Goal: Check status: Check status

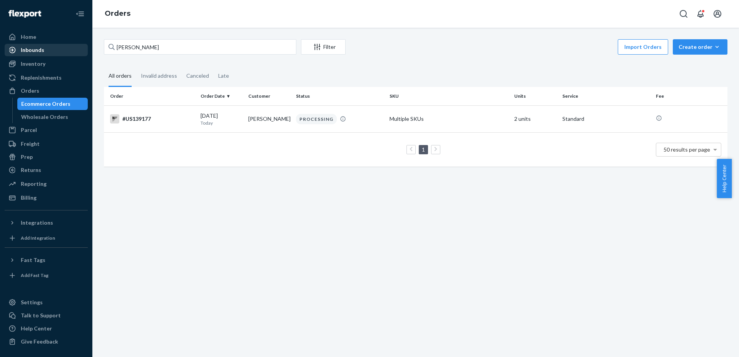
click at [38, 48] on div "Inbounds" at bounding box center [32, 50] width 23 height 8
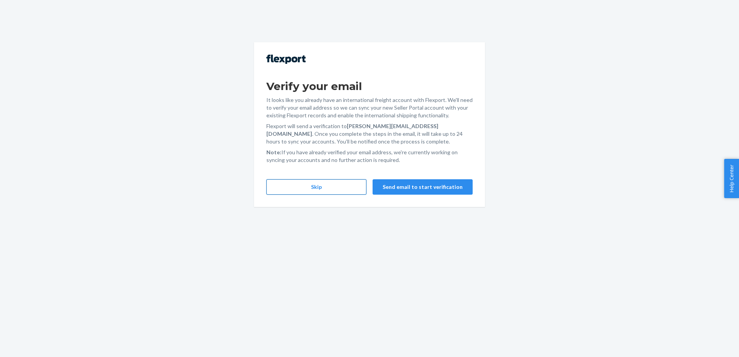
click at [313, 191] on button "Skip" at bounding box center [316, 186] width 100 height 15
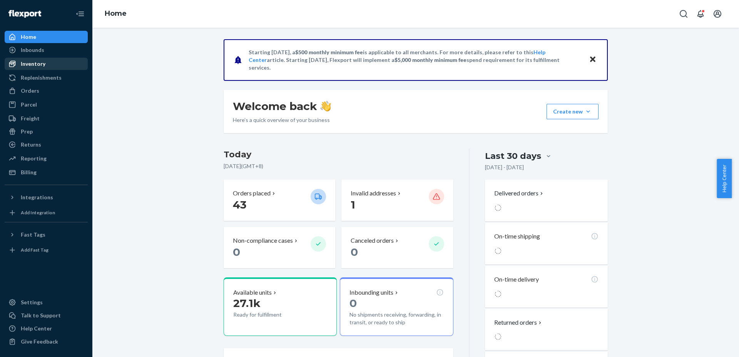
click at [40, 61] on div "Inventory" at bounding box center [33, 64] width 25 height 8
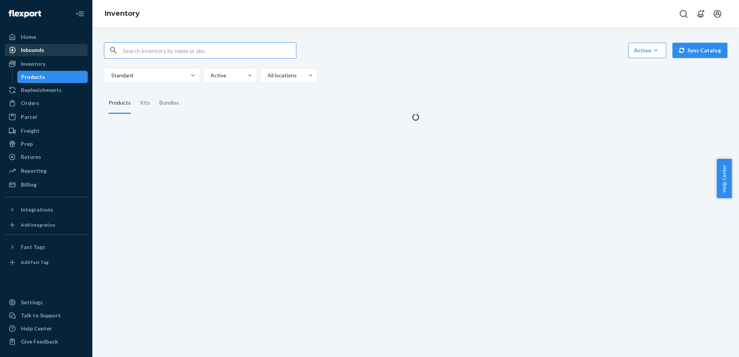
click at [46, 50] on div "Inbounds" at bounding box center [46, 50] width 82 height 11
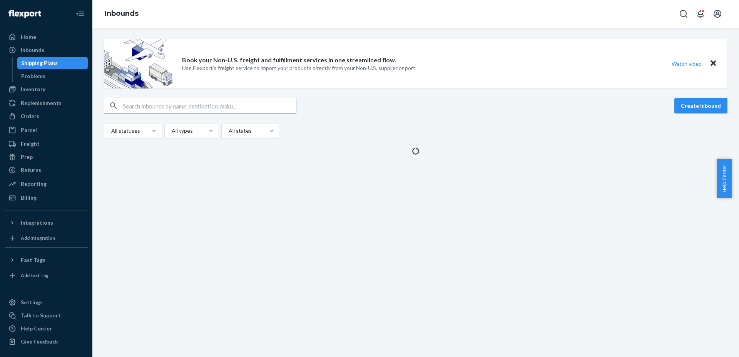
click at [148, 106] on input "text" at bounding box center [209, 105] width 173 height 15
type input "USA-D2C-11"
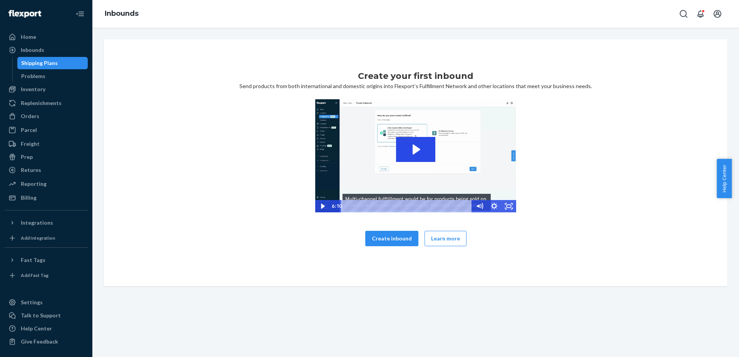
click at [75, 62] on div "Shipping Plans" at bounding box center [52, 63] width 69 height 11
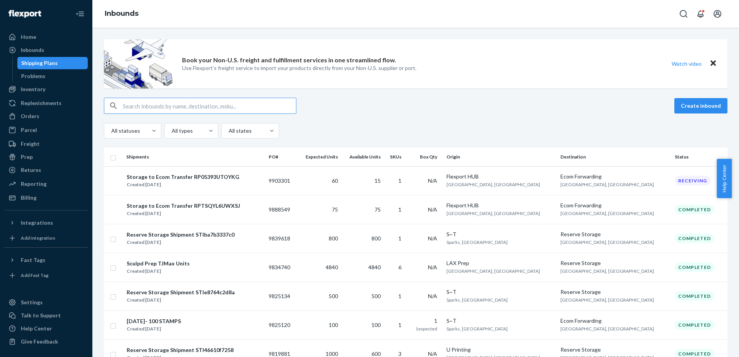
click at [287, 102] on input "text" at bounding box center [209, 105] width 173 height 15
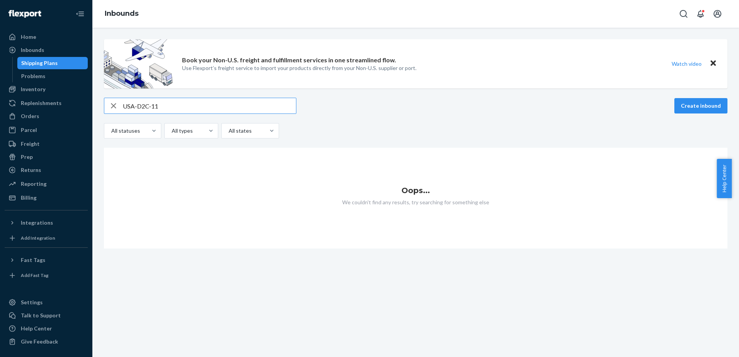
click at [134, 104] on input "USA-D2C-11" at bounding box center [209, 105] width 173 height 15
click at [164, 105] on input "US-D2C-11" at bounding box center [209, 105] width 173 height 15
click at [131, 107] on input "US-D2C-11" at bounding box center [209, 105] width 173 height 15
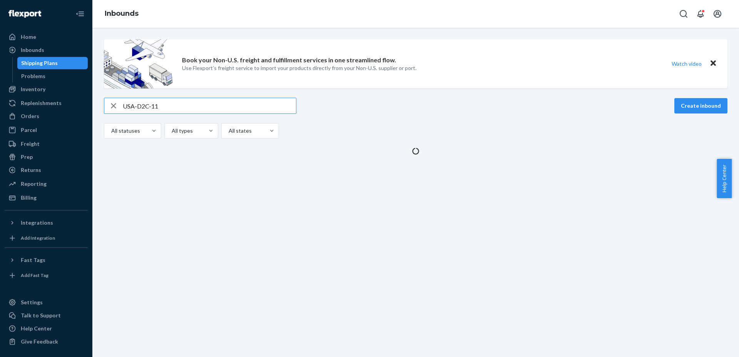
type input "USA-D2C-11"
